Goal: Task Accomplishment & Management: Use online tool/utility

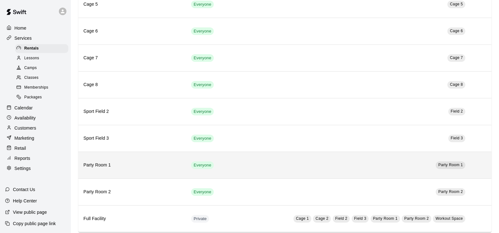
scroll to position [191, 0]
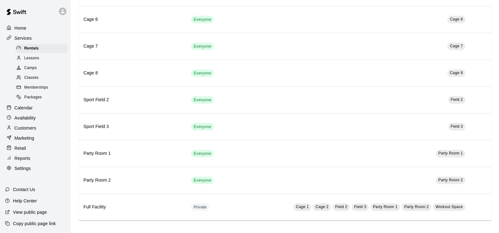
click at [38, 98] on span "Packages" at bounding box center [33, 97] width 18 height 6
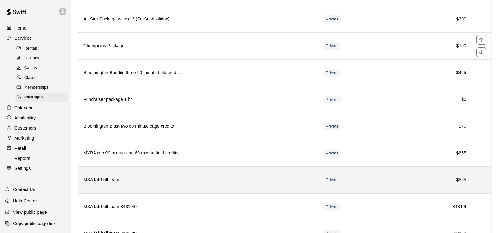
scroll to position [330, 0]
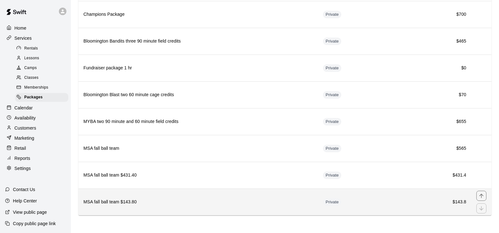
click at [197, 196] on th "MSA fall ball team $143.80" at bounding box center [198, 201] width 240 height 27
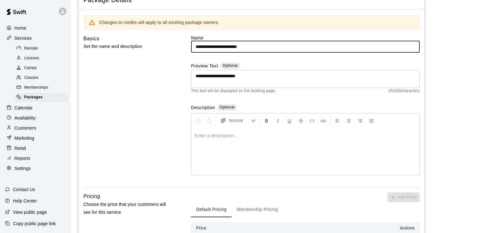
scroll to position [202, 0]
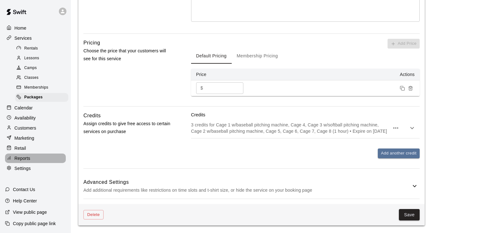
click at [28, 161] on p "Reports" at bounding box center [22, 158] width 16 height 6
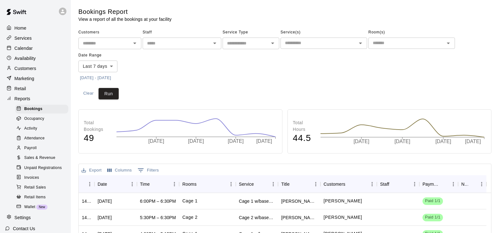
click at [274, 42] on icon "Open" at bounding box center [273, 43] width 8 height 8
click at [249, 89] on li "Classes" at bounding box center [251, 88] width 57 height 10
click at [272, 42] on icon "Open" at bounding box center [273, 43] width 8 height 8
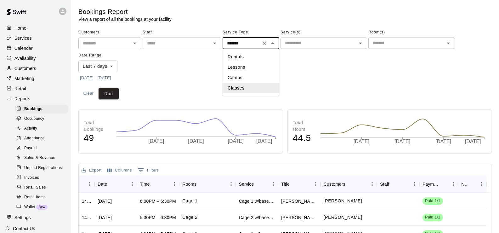
click at [242, 68] on li "Lessons" at bounding box center [251, 67] width 57 height 10
click at [360, 44] on icon "Open" at bounding box center [361, 43] width 8 height 8
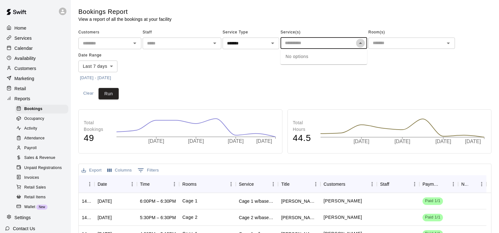
click at [358, 44] on icon "Close" at bounding box center [361, 43] width 8 height 8
click at [272, 43] on icon "Open" at bounding box center [272, 43] width 3 height 2
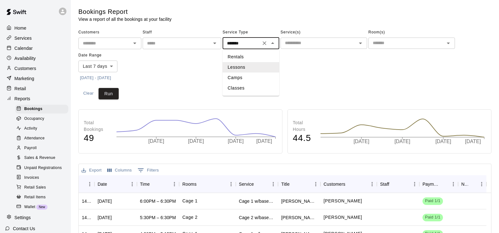
click at [247, 82] on li "Camps" at bounding box center [251, 77] width 57 height 10
type input "*****"
click at [361, 43] on icon "Open" at bounding box center [360, 43] width 3 height 2
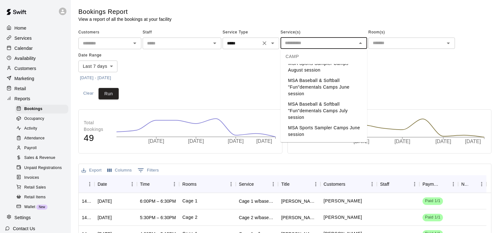
click at [267, 43] on icon "Clear" at bounding box center [264, 43] width 6 height 6
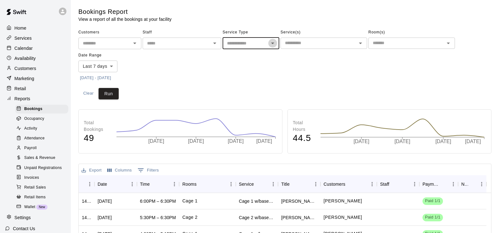
click at [273, 42] on icon "Open" at bounding box center [273, 43] width 8 height 8
click at [250, 90] on li "Classes" at bounding box center [251, 88] width 57 height 10
click at [365, 42] on div "​" at bounding box center [323, 42] width 87 height 11
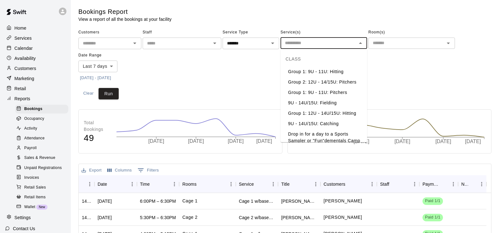
scroll to position [13, 0]
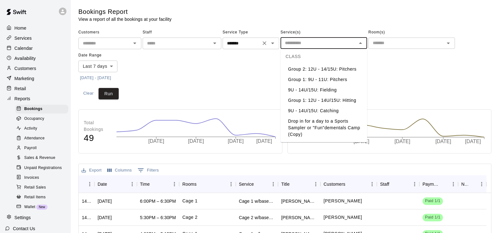
click at [273, 41] on icon "Open" at bounding box center [273, 43] width 8 height 8
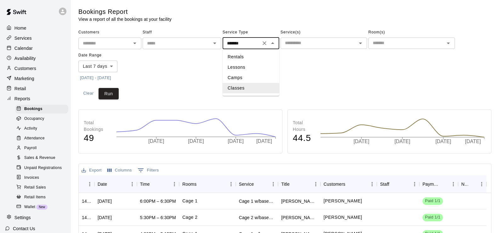
click at [246, 59] on li "Rentals" at bounding box center [251, 57] width 57 height 10
click at [363, 43] on icon "Open" at bounding box center [361, 43] width 8 height 8
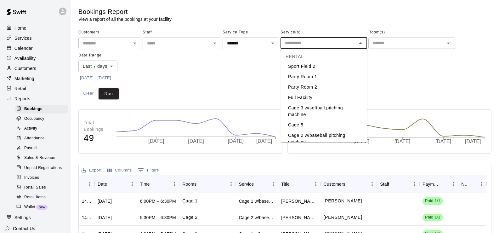
scroll to position [82, 0]
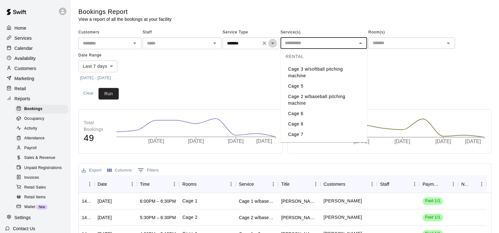
click at [275, 44] on icon "Open" at bounding box center [273, 43] width 8 height 8
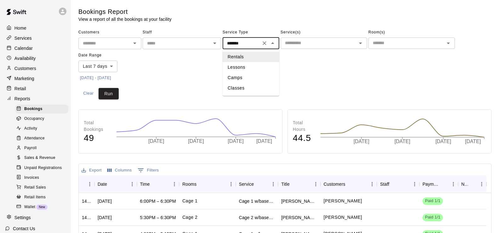
click at [251, 69] on li "Lessons" at bounding box center [251, 67] width 57 height 10
click at [358, 42] on icon "Open" at bounding box center [361, 43] width 8 height 8
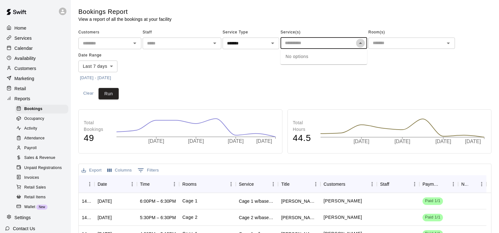
click at [358, 42] on icon "Close" at bounding box center [361, 43] width 8 height 8
click at [273, 43] on icon "Open" at bounding box center [272, 43] width 3 height 2
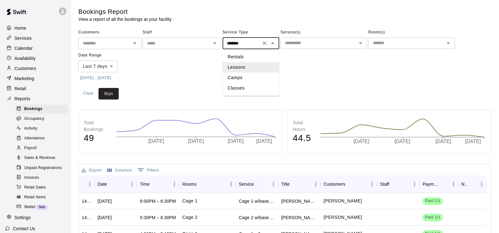
click at [251, 77] on li "Camps" at bounding box center [251, 77] width 57 height 10
drag, startPoint x: 366, startPoint y: 41, endPoint x: 362, endPoint y: 42, distance: 4.6
click at [365, 41] on div "​" at bounding box center [323, 42] width 87 height 11
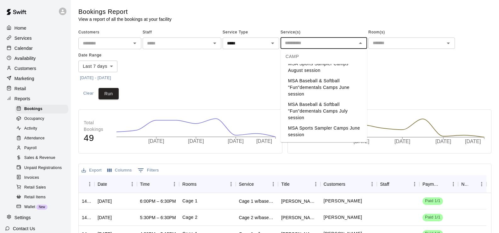
scroll to position [32, 0]
click at [275, 45] on icon "Open" at bounding box center [273, 43] width 8 height 8
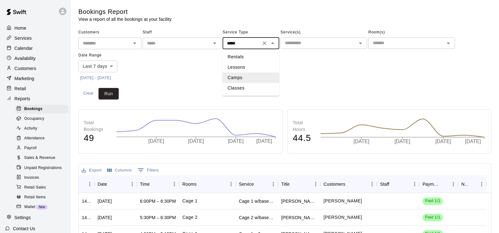
click at [257, 85] on li "Classes" at bounding box center [251, 88] width 57 height 10
type input "*******"
click at [362, 42] on icon "Open" at bounding box center [361, 43] width 8 height 8
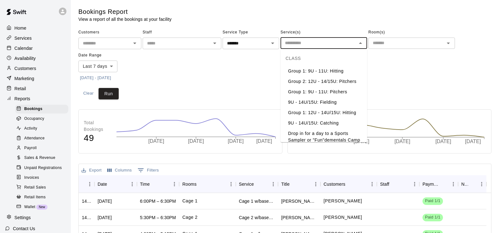
scroll to position [0, 0]
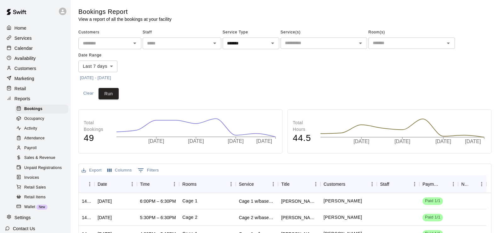
click at [387, 71] on div "Customers ​ Staff ​ Service Type ******* ​ Service(s) ​ Room(s) ​ Date Range La…" at bounding box center [284, 54] width 413 height 55
click at [27, 42] on div "Services" at bounding box center [35, 37] width 61 height 9
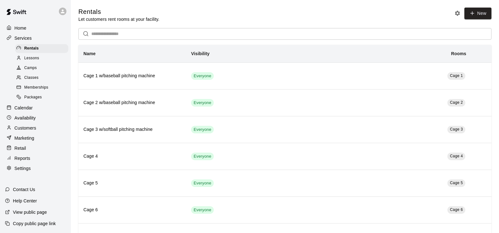
click at [24, 100] on div at bounding box center [20, 97] width 8 height 6
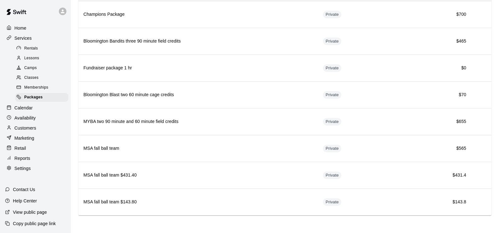
scroll to position [330, 0]
click at [26, 161] on p "Reports" at bounding box center [22, 158] width 16 height 6
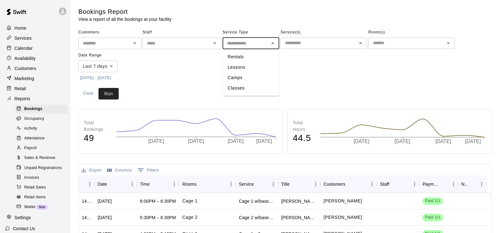
click at [266, 42] on input "text" at bounding box center [245, 43] width 42 height 8
click at [134, 45] on icon "Open" at bounding box center [135, 43] width 8 height 8
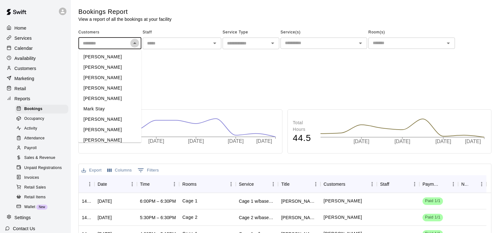
click at [134, 45] on icon "Close" at bounding box center [135, 43] width 8 height 8
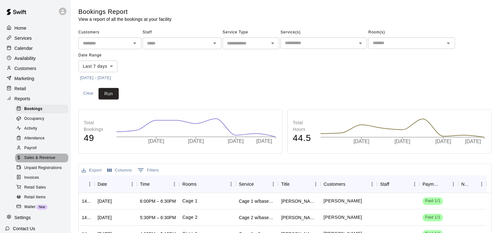
click at [41, 158] on div "Sales & Revenue" at bounding box center [41, 157] width 53 height 9
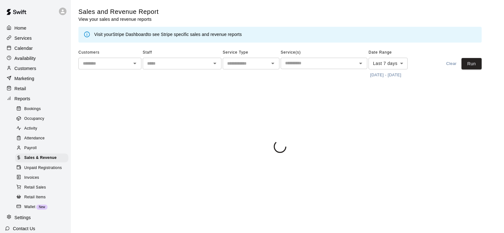
click at [269, 62] on button "Open" at bounding box center [272, 63] width 9 height 9
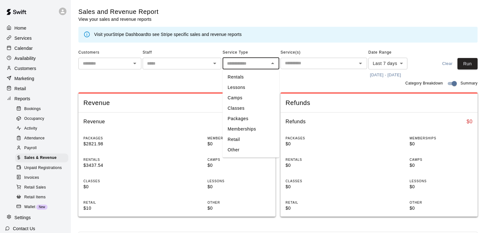
click at [253, 118] on li "Packages" at bounding box center [251, 118] width 57 height 10
type input "********"
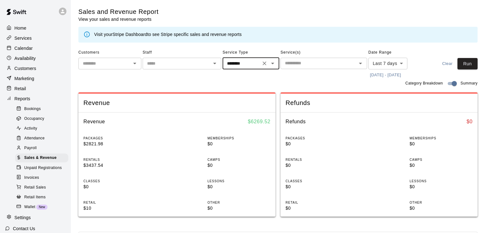
click at [358, 64] on icon "Open" at bounding box center [361, 63] width 8 height 8
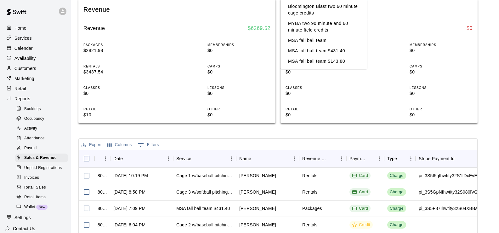
scroll to position [94, 0]
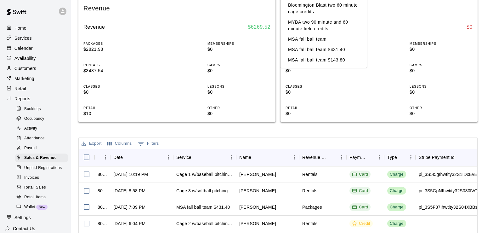
click at [336, 51] on li "MSA fall ball team $431.40" at bounding box center [323, 49] width 87 height 10
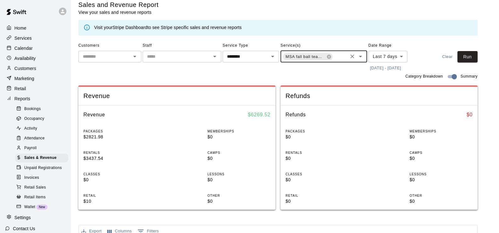
scroll to position [0, 0]
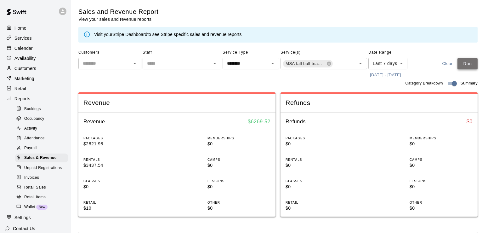
click at [465, 62] on button "Run" at bounding box center [467, 64] width 20 height 12
click at [360, 64] on icon "Open" at bounding box center [360, 64] width 3 height 2
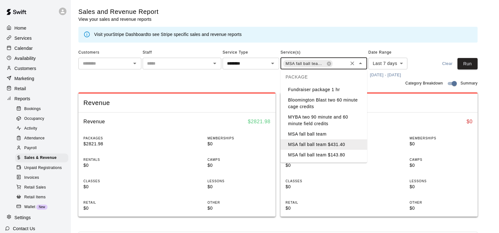
scroll to position [187, 0]
click at [341, 153] on li "MSA fall ball team $143.80" at bounding box center [323, 155] width 87 height 10
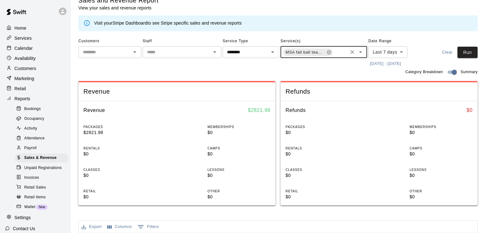
scroll to position [0, 0]
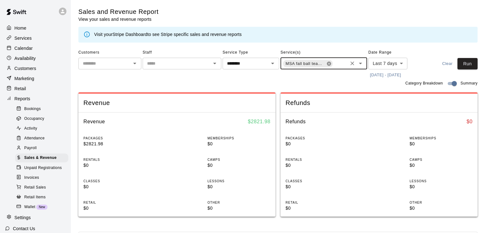
click at [329, 64] on icon at bounding box center [329, 63] width 4 height 4
click at [326, 63] on span "MSA fall ball team $431.40" at bounding box center [305, 63] width 45 height 6
click at [328, 63] on icon at bounding box center [329, 63] width 4 height 4
click at [358, 63] on icon "Open" at bounding box center [361, 63] width 8 height 8
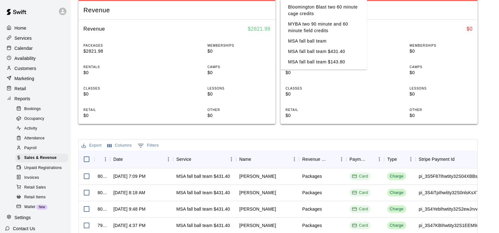
scroll to position [94, 0]
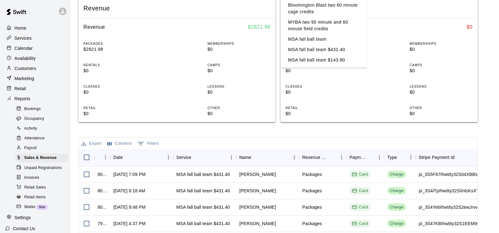
click at [334, 61] on li "MSA fall ball team $143.80" at bounding box center [323, 60] width 87 height 10
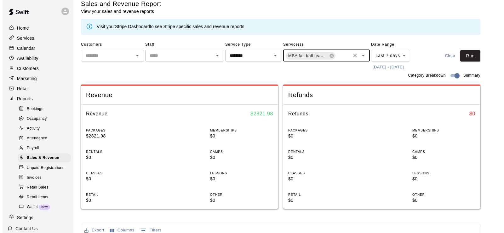
scroll to position [0, 0]
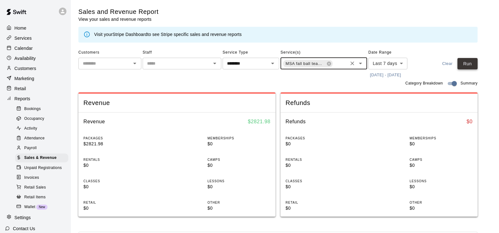
click at [464, 60] on button "Run" at bounding box center [467, 64] width 20 height 12
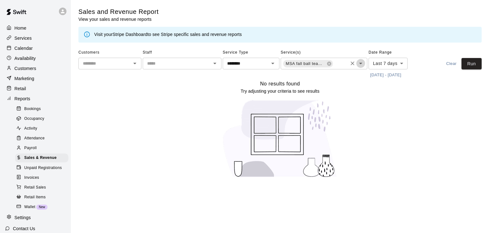
click at [361, 62] on icon "Open" at bounding box center [361, 63] width 8 height 8
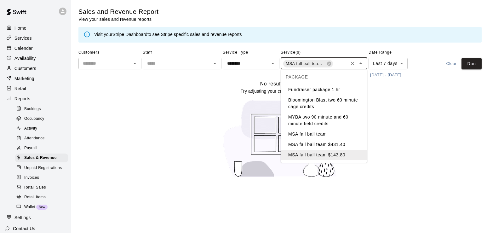
scroll to position [187, 0]
click at [336, 145] on li "MSA fall ball team $431.40" at bounding box center [323, 144] width 87 height 10
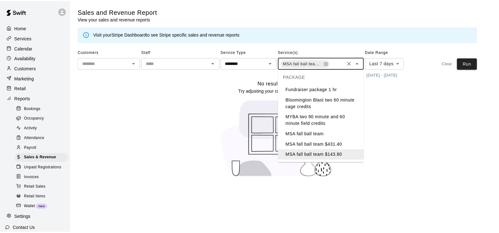
scroll to position [0, 51]
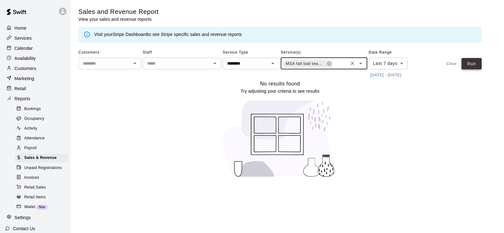
click at [469, 62] on button "Run" at bounding box center [471, 64] width 20 height 12
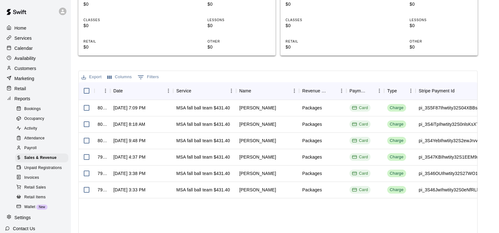
scroll to position [33, 0]
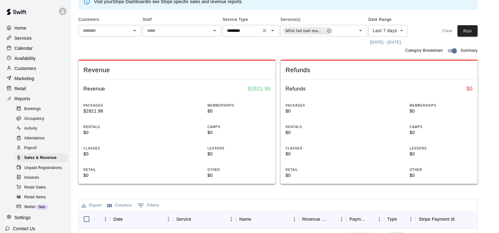
click at [272, 32] on icon "Open" at bounding box center [273, 31] width 8 height 8
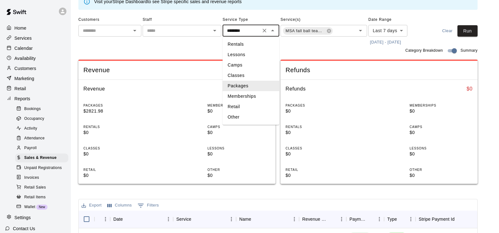
click at [272, 32] on icon "Close" at bounding box center [273, 31] width 8 height 8
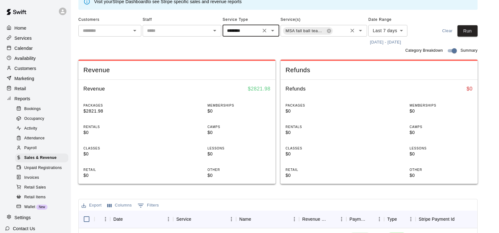
click at [358, 31] on icon "Open" at bounding box center [361, 31] width 8 height 8
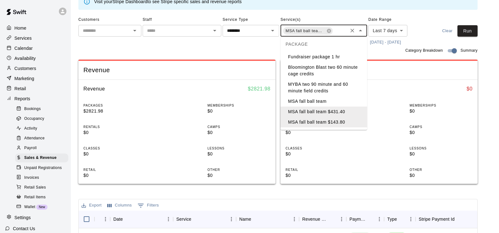
scroll to position [187, 0]
